Goal: Task Accomplishment & Management: Use online tool/utility

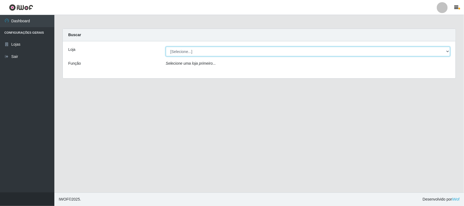
click at [234, 53] on select "[Selecione...] Nordestão - [GEOGRAPHIC_DATA]" at bounding box center [308, 52] width 285 height 10
select select "420"
click at [166, 47] on select "[Selecione...] Nordestão - [GEOGRAPHIC_DATA]" at bounding box center [308, 52] width 285 height 10
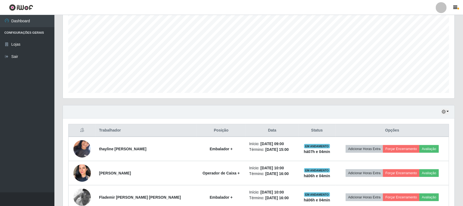
scroll to position [102, 0]
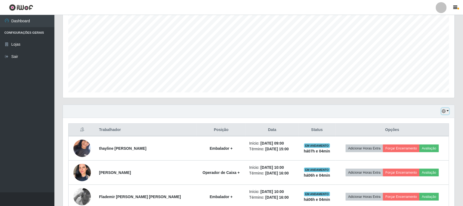
click at [441, 112] on button "button" at bounding box center [445, 111] width 8 height 6
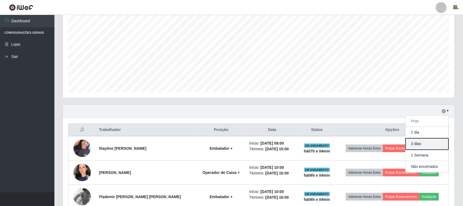
click at [417, 146] on button "3 dias" at bounding box center [427, 143] width 43 height 11
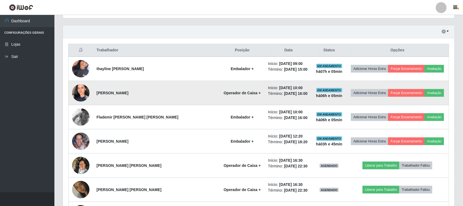
scroll to position [170, 0]
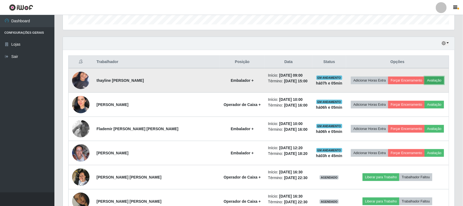
click at [429, 79] on button "Avaliação" at bounding box center [434, 81] width 19 height 8
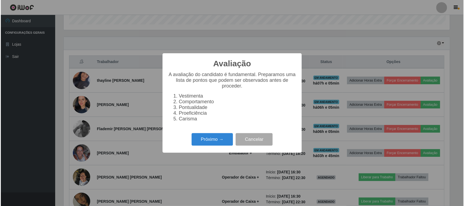
scroll to position [113, 388]
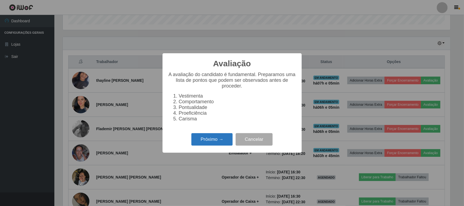
click at [207, 143] on button "Próximo →" at bounding box center [212, 139] width 41 height 13
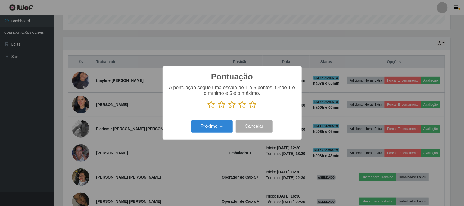
scroll to position [271910, 271635]
drag, startPoint x: 254, startPoint y: 103, endPoint x: 252, endPoint y: 106, distance: 4.4
click at [255, 103] on icon at bounding box center [253, 105] width 8 height 8
click at [249, 109] on input "radio" at bounding box center [249, 109] width 0 height 0
click at [221, 127] on button "Próximo →" at bounding box center [212, 126] width 41 height 13
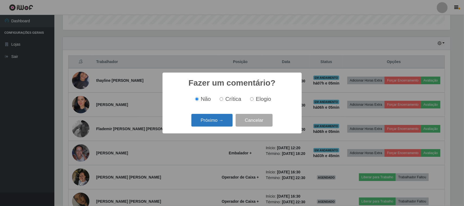
click at [223, 120] on button "Próximo →" at bounding box center [212, 120] width 41 height 13
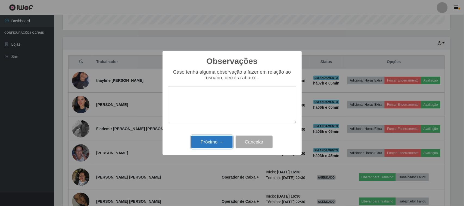
click at [220, 142] on button "Próximo →" at bounding box center [212, 142] width 41 height 13
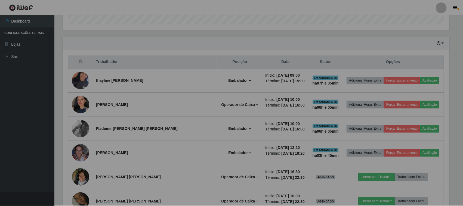
scroll to position [113, 392]
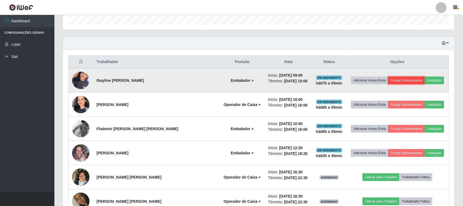
click at [407, 79] on button "Forçar Encerramento" at bounding box center [406, 81] width 36 height 8
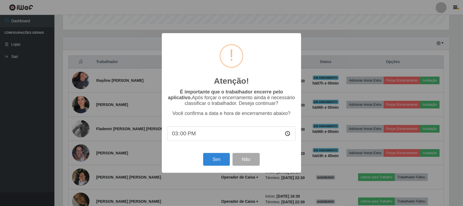
scroll to position [113, 388]
click at [214, 159] on button "Sim" at bounding box center [217, 159] width 26 height 13
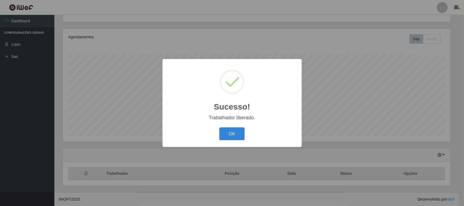
drag, startPoint x: 226, startPoint y: 137, endPoint x: 227, endPoint y: 134, distance: 3.3
click at [226, 137] on button "OK" at bounding box center [232, 134] width 25 height 13
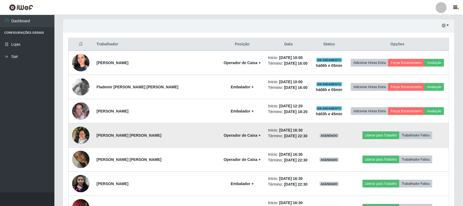
scroll to position [195, 0]
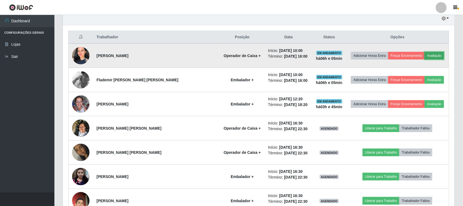
click at [427, 54] on button "Avaliação" at bounding box center [434, 56] width 19 height 8
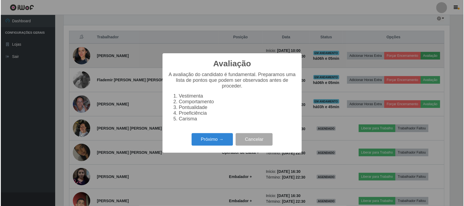
scroll to position [113, 388]
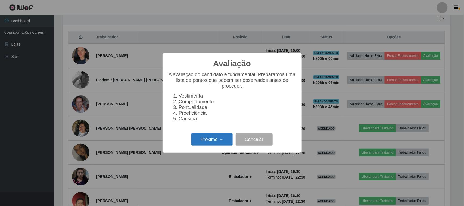
click at [209, 141] on button "Próximo →" at bounding box center [212, 139] width 41 height 13
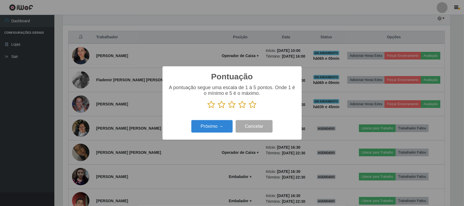
scroll to position [271910, 271635]
click at [252, 105] on icon at bounding box center [253, 105] width 8 height 8
click at [249, 109] on input "radio" at bounding box center [249, 109] width 0 height 0
click at [217, 129] on button "Próximo →" at bounding box center [212, 126] width 41 height 13
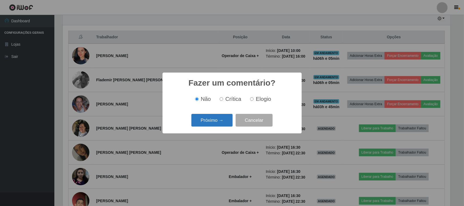
click at [221, 117] on button "Próximo →" at bounding box center [212, 120] width 41 height 13
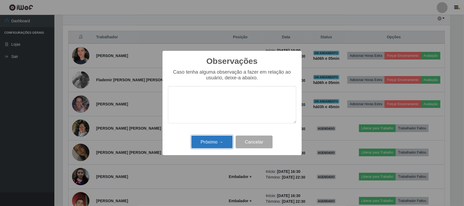
click at [218, 139] on button "Próximo →" at bounding box center [212, 142] width 41 height 13
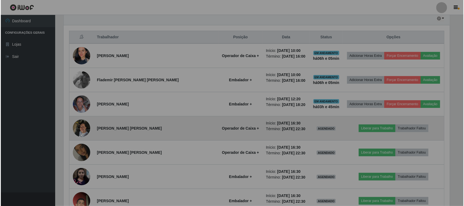
scroll to position [113, 392]
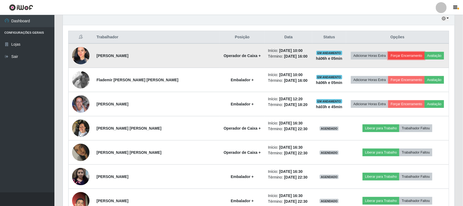
click at [400, 57] on button "Forçar Encerramento" at bounding box center [406, 56] width 36 height 8
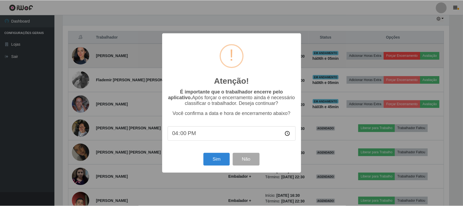
scroll to position [113, 388]
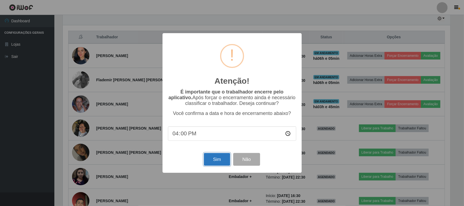
click at [212, 162] on button "Sim" at bounding box center [217, 159] width 26 height 13
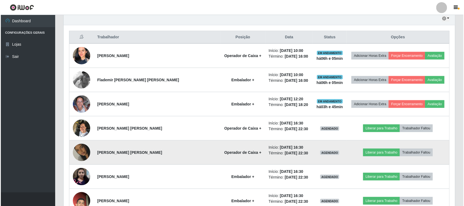
scroll to position [0, 0]
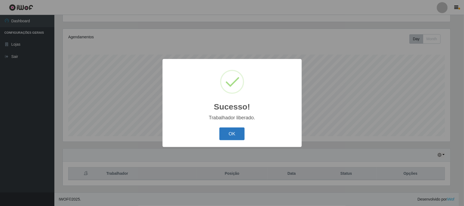
click at [227, 134] on button "OK" at bounding box center [232, 134] width 25 height 13
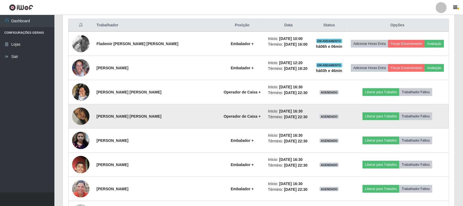
scroll to position [195, 0]
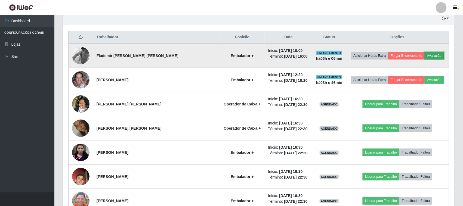
click at [431, 56] on button "Avaliação" at bounding box center [434, 56] width 19 height 8
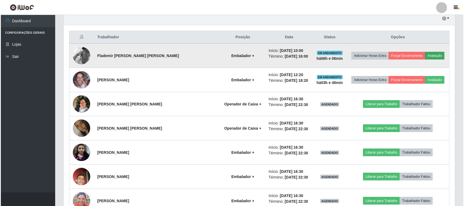
scroll to position [113, 388]
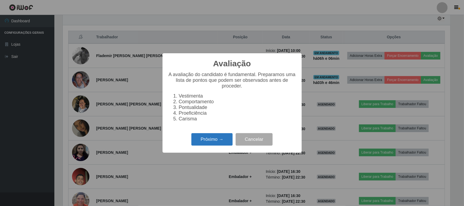
click at [220, 142] on button "Próximo →" at bounding box center [212, 139] width 41 height 13
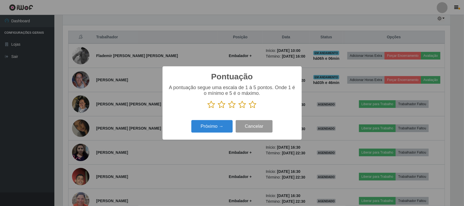
scroll to position [271910, 271635]
click at [254, 107] on icon at bounding box center [253, 105] width 8 height 8
click at [249, 109] on input "radio" at bounding box center [249, 109] width 0 height 0
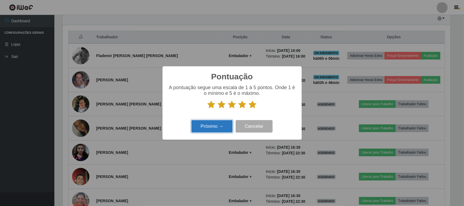
click at [215, 128] on button "Próximo →" at bounding box center [212, 126] width 41 height 13
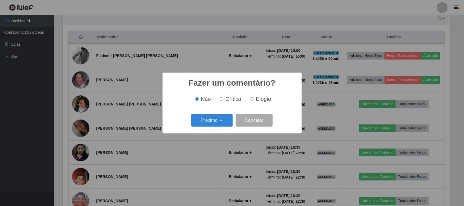
click at [254, 97] on label "Elogio" at bounding box center [259, 99] width 23 height 6
click at [254, 97] on input "Elogio" at bounding box center [252, 99] width 4 height 4
radio input "true"
click at [218, 117] on button "Próximo →" at bounding box center [212, 120] width 41 height 13
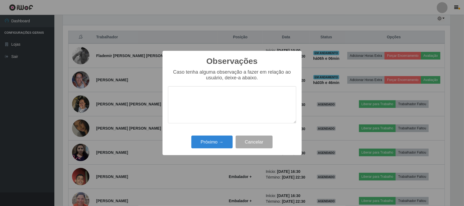
click at [249, 96] on textarea at bounding box center [232, 104] width 128 height 37
type textarea "pontual"
click at [206, 147] on button "Próximo →" at bounding box center [212, 142] width 41 height 13
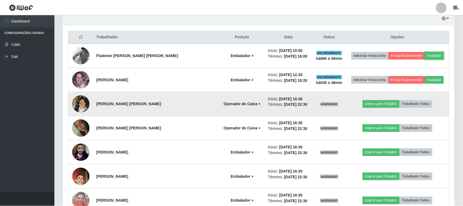
scroll to position [113, 392]
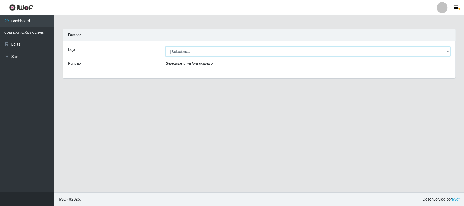
click at [260, 50] on select "[Selecione...] Nordestão - [GEOGRAPHIC_DATA]" at bounding box center [308, 52] width 285 height 10
select select "420"
click at [166, 47] on select "[Selecione...] Nordestão - [GEOGRAPHIC_DATA]" at bounding box center [308, 52] width 285 height 10
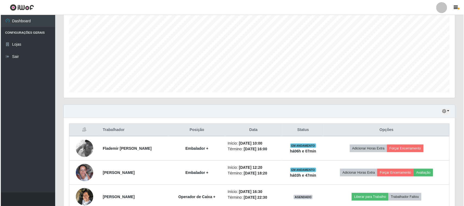
scroll to position [170, 0]
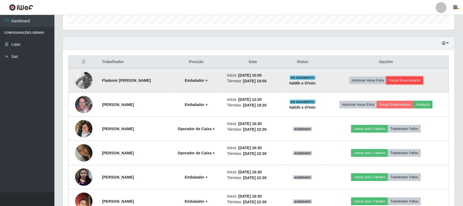
click at [414, 82] on button "Forçar Encerramento" at bounding box center [405, 81] width 36 height 8
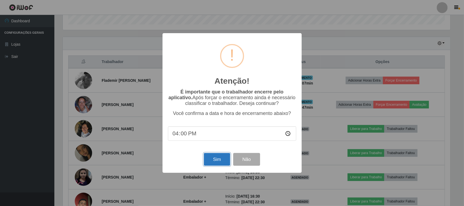
click at [223, 165] on button "Sim" at bounding box center [217, 159] width 26 height 13
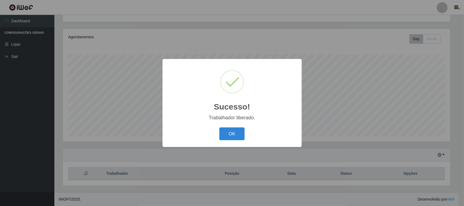
click at [239, 134] on button "OK" at bounding box center [232, 134] width 25 height 13
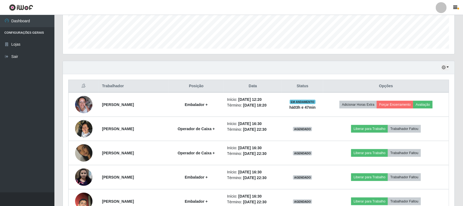
scroll to position [195, 0]
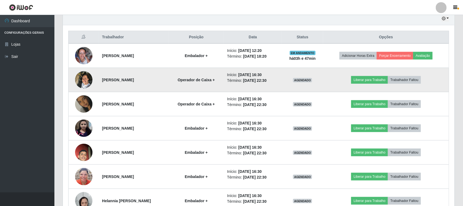
click at [82, 85] on img at bounding box center [83, 79] width 17 height 23
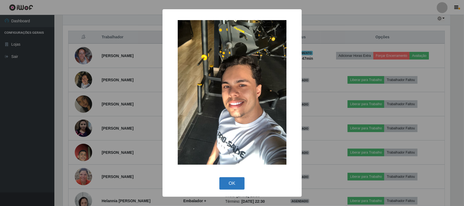
click at [232, 184] on button "OK" at bounding box center [232, 183] width 25 height 13
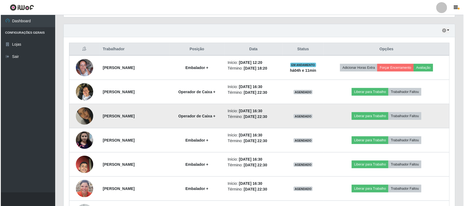
scroll to position [195, 0]
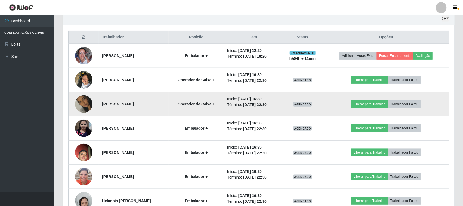
click at [78, 103] on img at bounding box center [83, 104] width 17 height 31
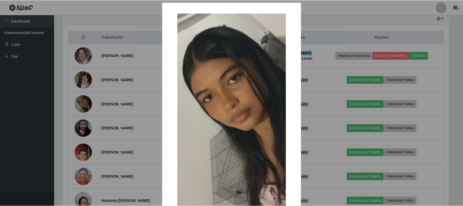
scroll to position [34, 0]
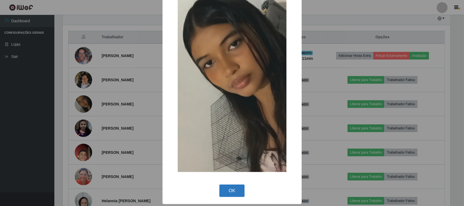
click at [233, 191] on button "OK" at bounding box center [232, 191] width 25 height 13
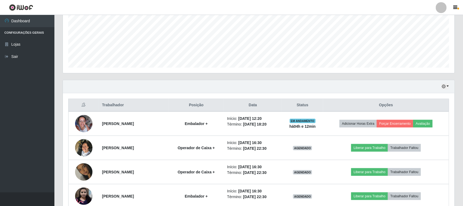
scroll to position [161, 0]
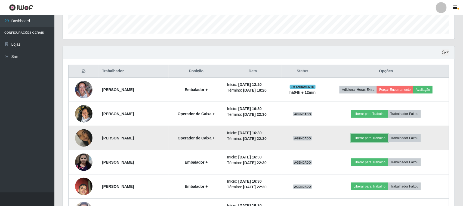
click at [381, 137] on button "Liberar para Trabalho" at bounding box center [369, 138] width 37 height 8
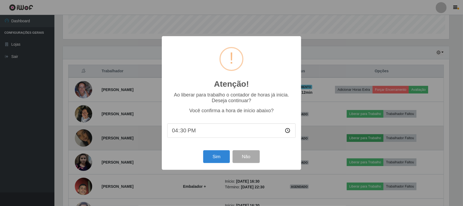
scroll to position [113, 388]
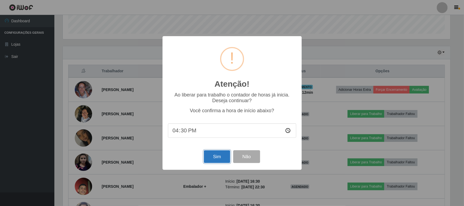
click at [215, 157] on button "Sim" at bounding box center [217, 156] width 26 height 13
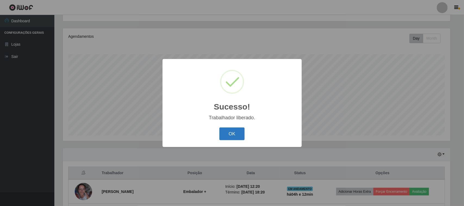
click at [241, 134] on button "OK" at bounding box center [232, 134] width 25 height 13
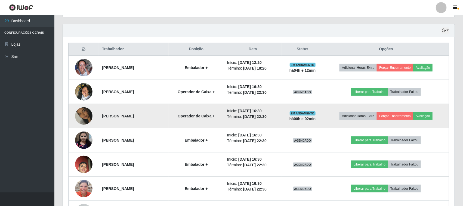
scroll to position [195, 0]
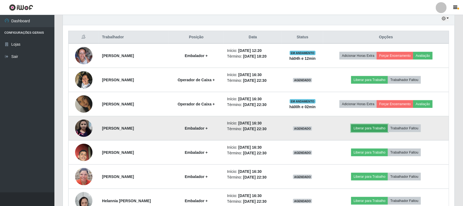
click at [369, 130] on button "Liberar para Trabalho" at bounding box center [369, 129] width 37 height 8
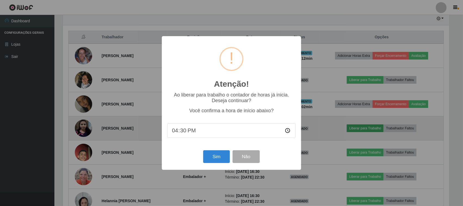
scroll to position [113, 388]
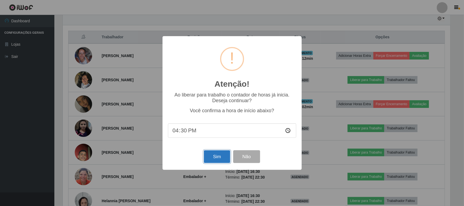
click at [216, 161] on button "Sim" at bounding box center [217, 156] width 26 height 13
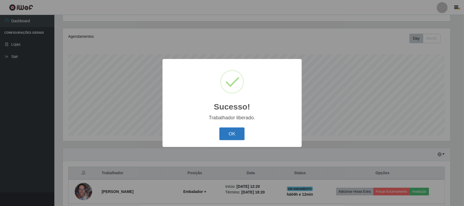
click at [221, 131] on button "OK" at bounding box center [232, 134] width 25 height 13
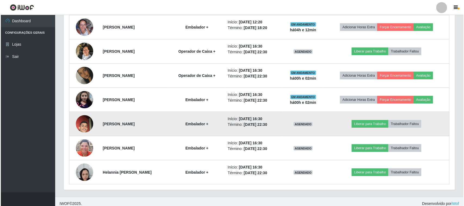
scroll to position [228, 0]
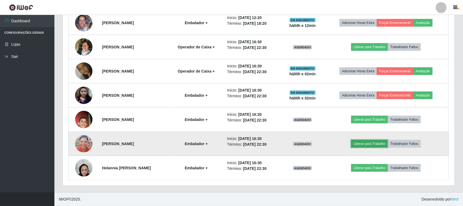
click at [367, 144] on button "Liberar para Trabalho" at bounding box center [369, 144] width 37 height 8
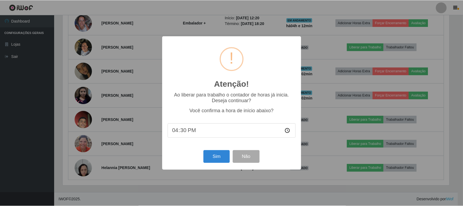
scroll to position [113, 388]
click at [214, 157] on button "Sim" at bounding box center [217, 156] width 26 height 13
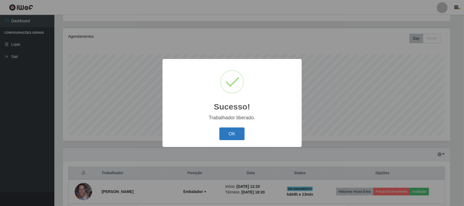
click at [240, 134] on button "OK" at bounding box center [232, 134] width 25 height 13
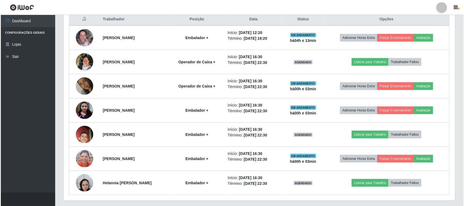
scroll to position [0, 0]
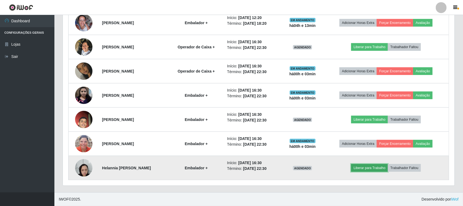
click at [371, 170] on button "Liberar para Trabalho" at bounding box center [369, 168] width 37 height 8
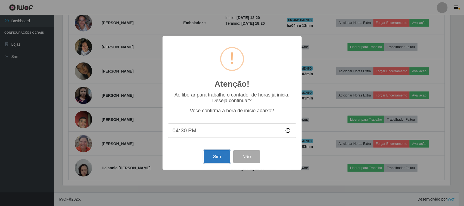
click at [217, 159] on button "Sim" at bounding box center [217, 156] width 26 height 13
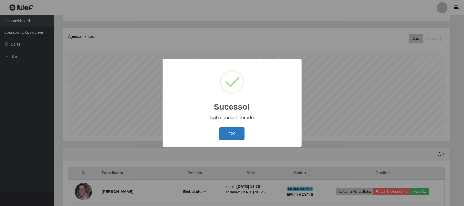
click at [234, 137] on button "OK" at bounding box center [232, 134] width 25 height 13
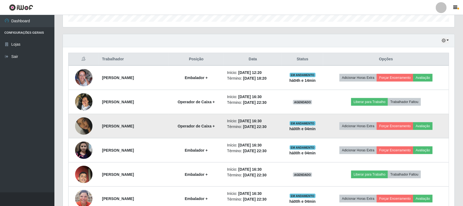
scroll to position [161, 0]
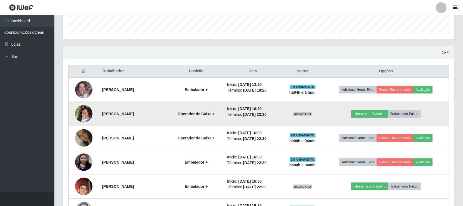
click at [87, 112] on img at bounding box center [83, 113] width 17 height 23
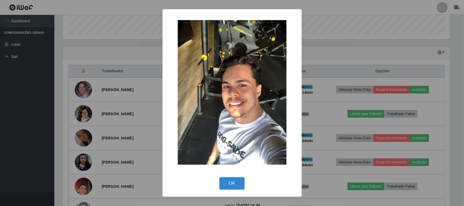
click at [130, 135] on div "× OK Cancel" at bounding box center [232, 103] width 464 height 206
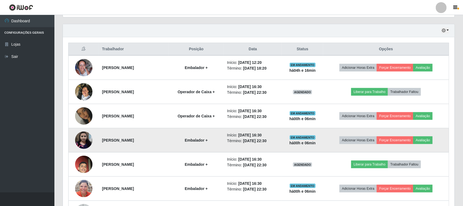
scroll to position [195, 0]
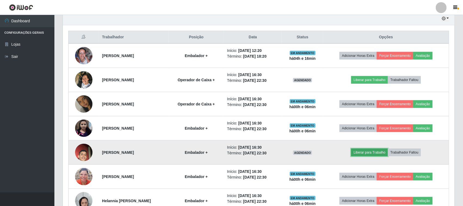
click at [369, 153] on button "Liberar para Trabalho" at bounding box center [369, 153] width 37 height 8
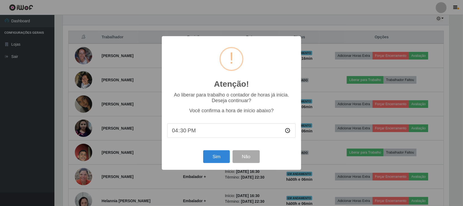
scroll to position [113, 388]
click at [218, 157] on button "Sim" at bounding box center [217, 156] width 26 height 13
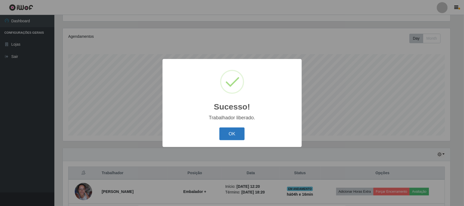
click at [225, 135] on button "OK" at bounding box center [232, 134] width 25 height 13
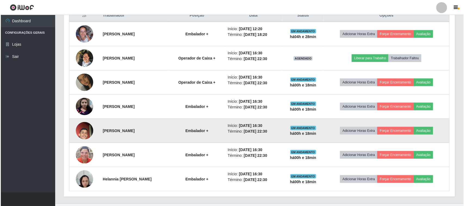
scroll to position [228, 0]
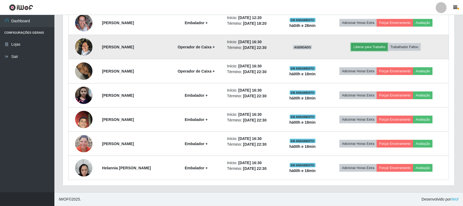
click at [377, 47] on button "Liberar para Trabalho" at bounding box center [369, 47] width 37 height 8
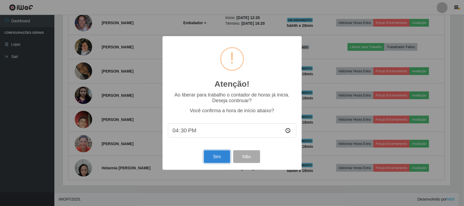
click at [219, 158] on button "Sim" at bounding box center [217, 156] width 26 height 13
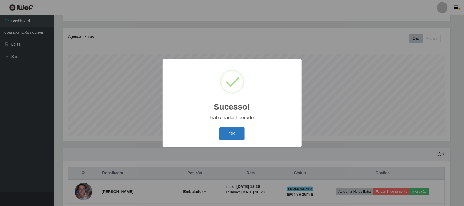
click at [231, 132] on button "OK" at bounding box center [232, 134] width 25 height 13
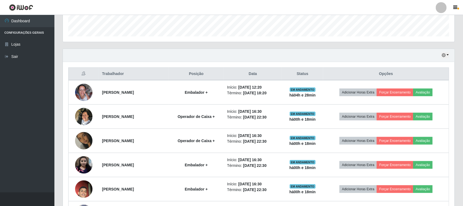
scroll to position [161, 0]
